Goal: Find specific page/section: Find specific page/section

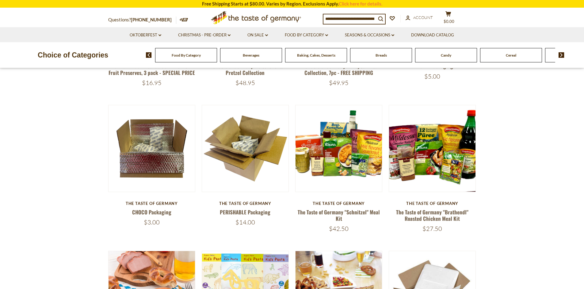
scroll to position [184, 0]
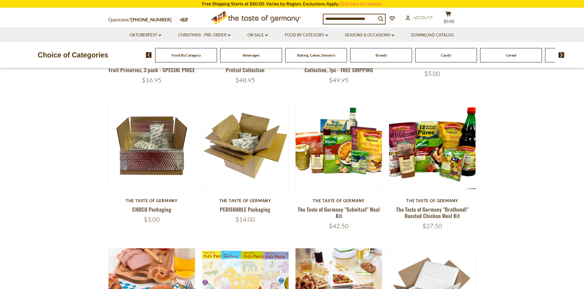
click at [217, 57] on div "Beverages" at bounding box center [186, 55] width 62 height 14
click at [243, 54] on span "Beverages" at bounding box center [251, 55] width 17 height 5
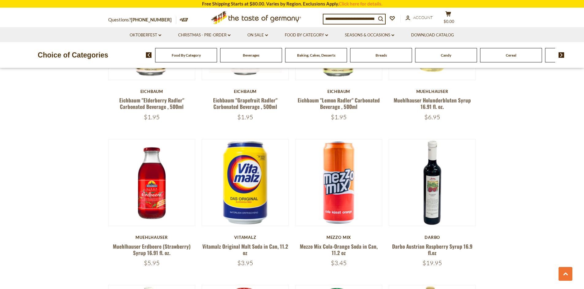
scroll to position [459, 0]
